Goal: Task Accomplishment & Management: Manage account settings

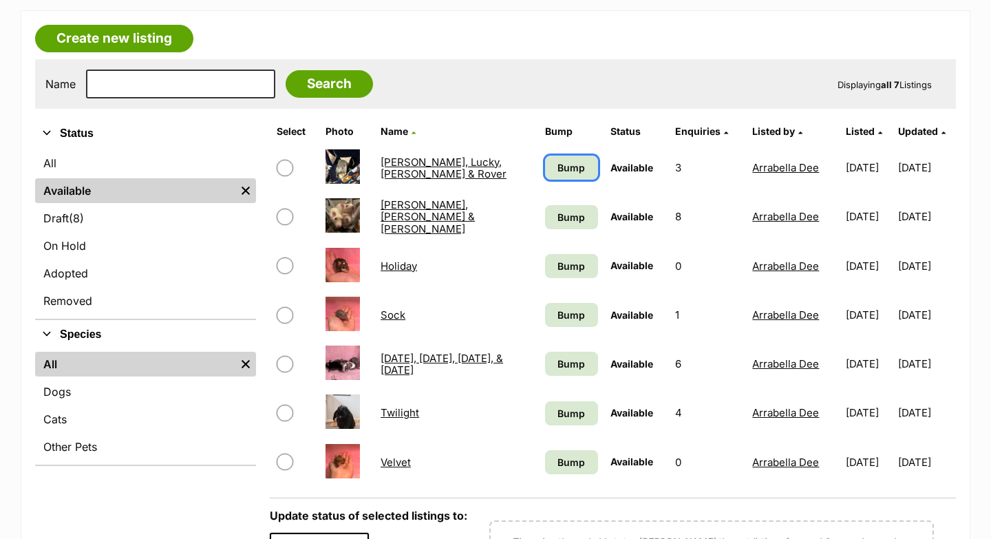
click at [567, 173] on span "Bump" at bounding box center [572, 167] width 28 height 14
click at [569, 208] on link "Bump" at bounding box center [571, 217] width 52 height 24
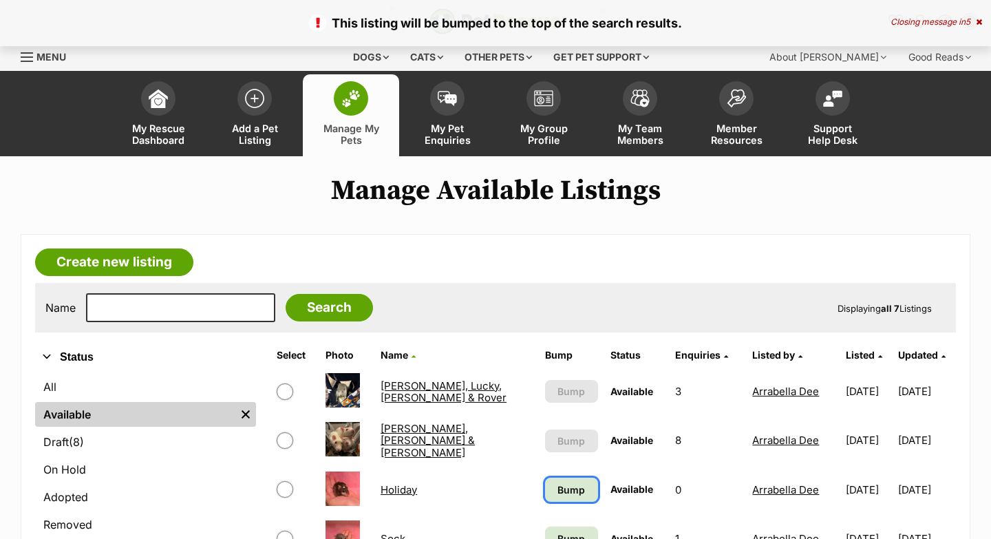
click at [558, 483] on span "Bump" at bounding box center [572, 490] width 28 height 14
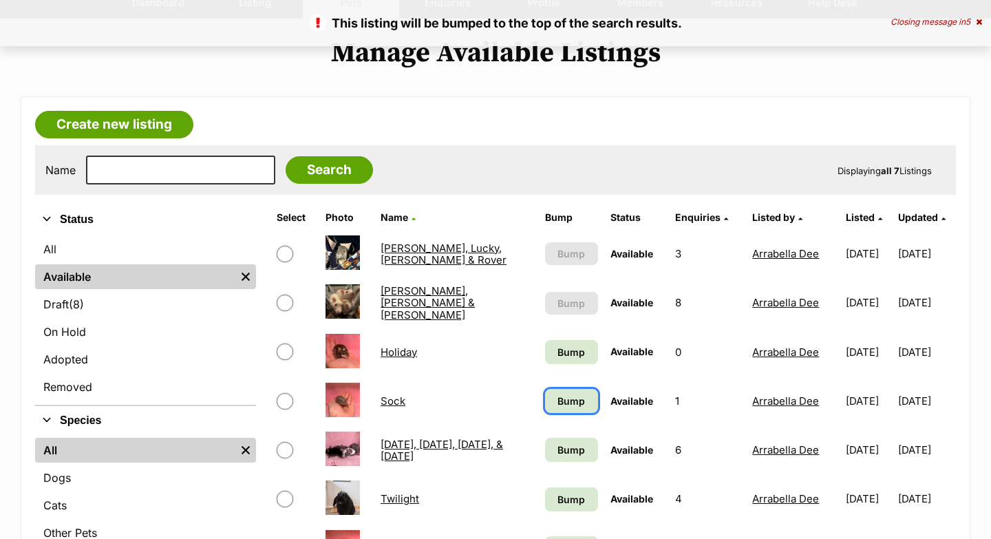
click at [558, 403] on span "Bump" at bounding box center [572, 401] width 28 height 14
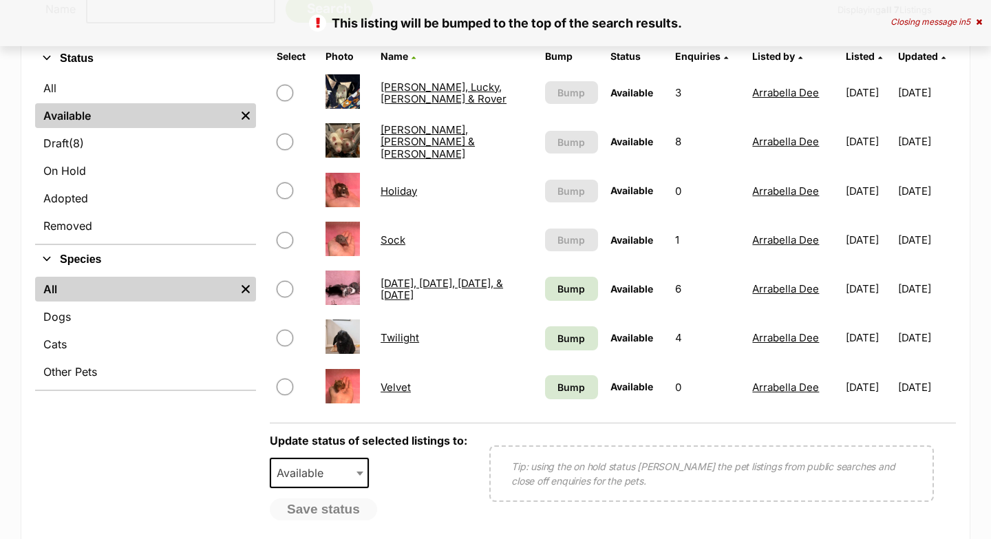
click at [564, 301] on td "Bump" at bounding box center [571, 288] width 63 height 47
click at [567, 339] on span "Bump" at bounding box center [572, 338] width 28 height 14
click at [569, 295] on span "Bump" at bounding box center [572, 289] width 28 height 14
click at [562, 390] on span "Bump" at bounding box center [572, 387] width 28 height 14
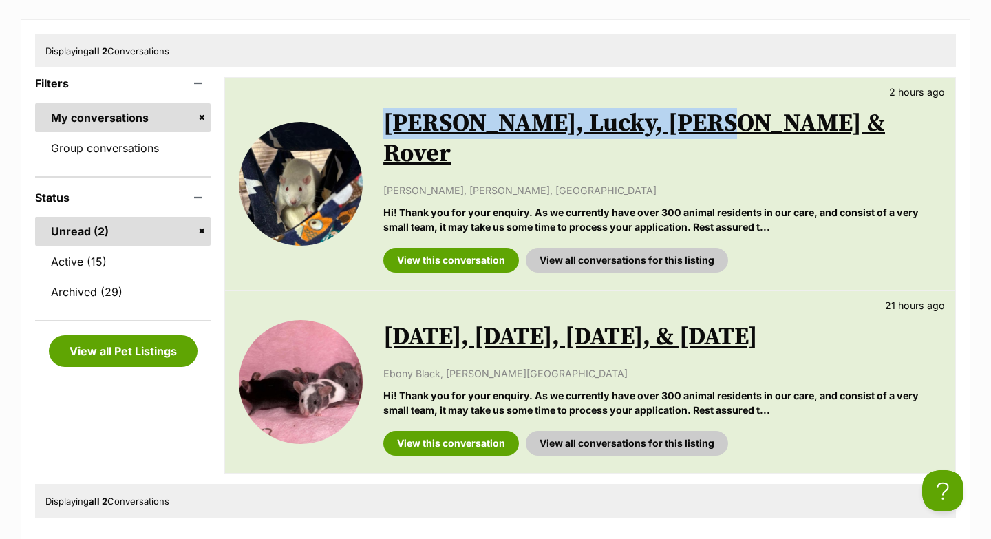
click at [602, 321] on link "[DATE], [DATE], [DATE], & [DATE]" at bounding box center [570, 336] width 374 height 31
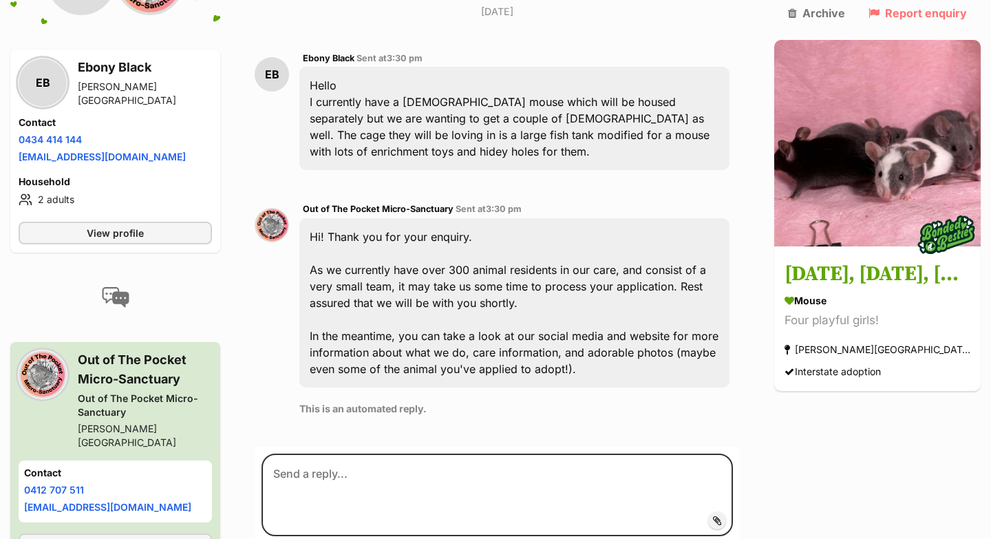
scroll to position [416, 0]
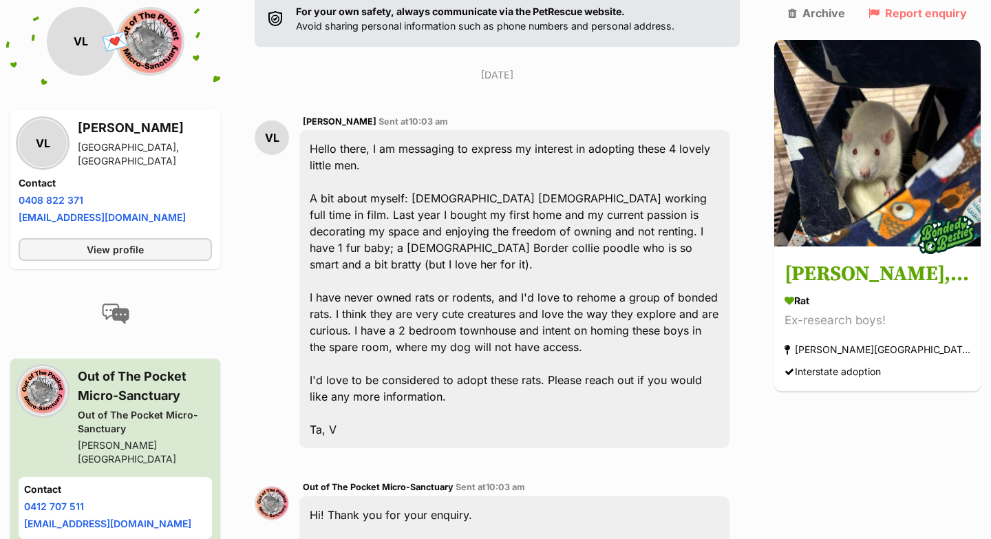
scroll to position [338, 0]
